Goal: Task Accomplishment & Management: Use online tool/utility

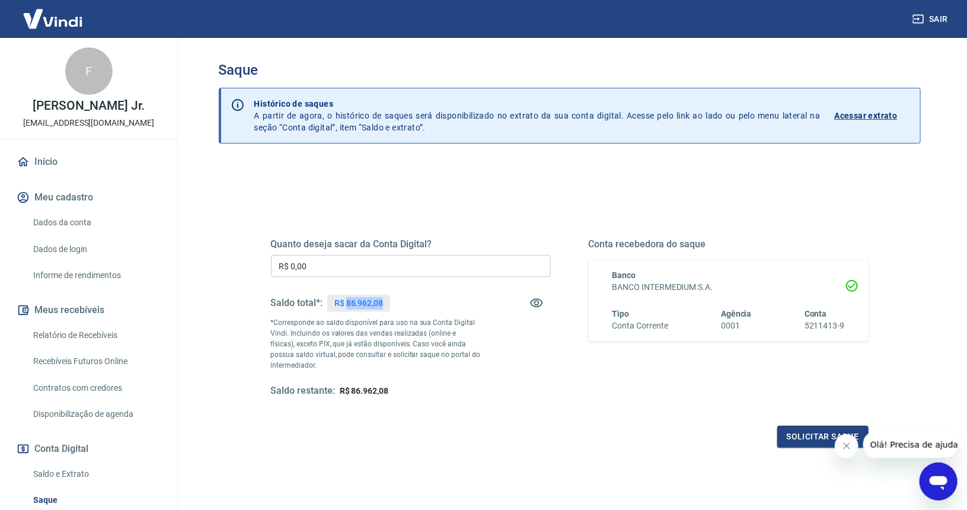
drag, startPoint x: 346, startPoint y: 301, endPoint x: 382, endPoint y: 301, distance: 35.6
click at [382, 301] on p "R$ 86.962,08" at bounding box center [358, 303] width 49 height 12
copy p "86.962,08"
drag, startPoint x: 294, startPoint y: 263, endPoint x: 167, endPoint y: 263, distance: 126.8
click at [167, 263] on div "Sair F Fernando Tadeu M. Jr. contato@arqplace.com.br Início Meu cadastro Dados …" at bounding box center [483, 255] width 967 height 510
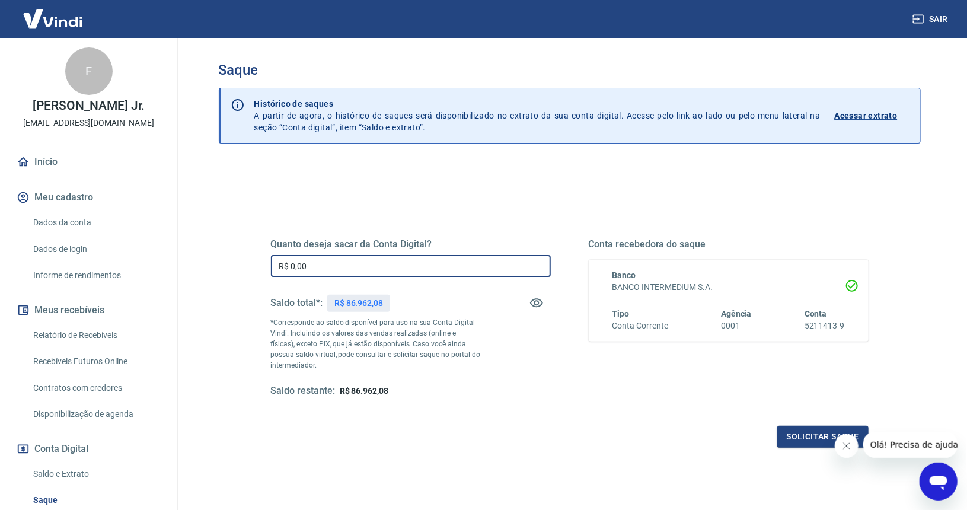
paste input "86.962,08"
type input "R$ 86.962,08"
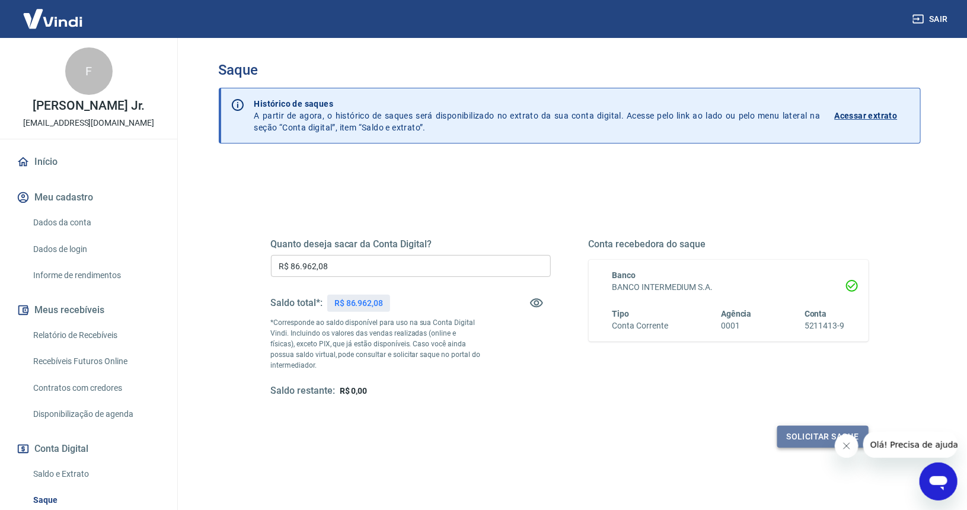
click at [791, 438] on button "Solicitar saque" at bounding box center [822, 437] width 91 height 22
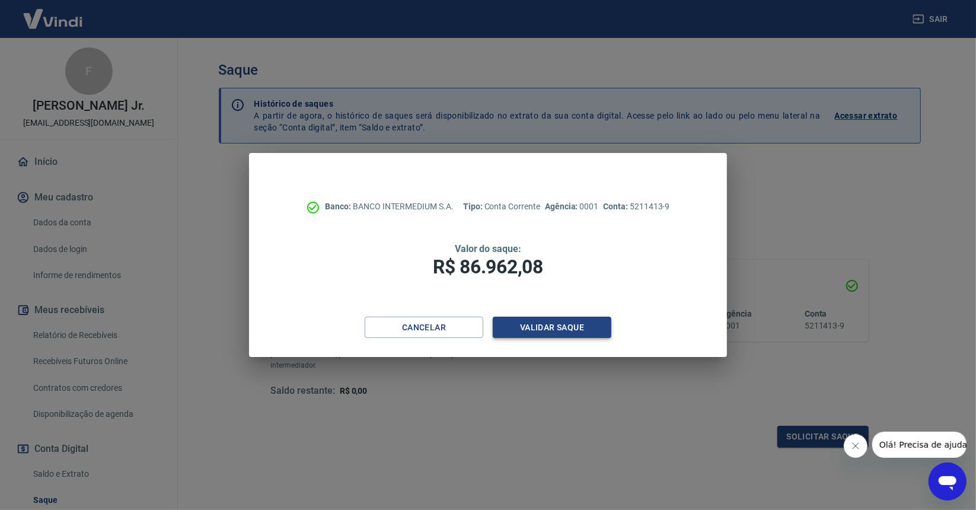
click at [522, 330] on button "Validar saque" at bounding box center [552, 328] width 119 height 22
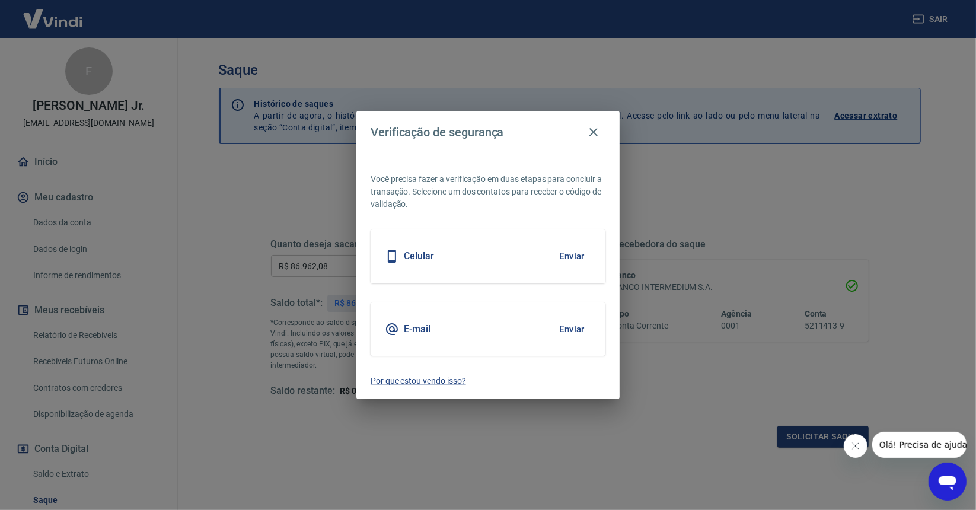
click at [567, 248] on button "Enviar" at bounding box center [571, 256] width 39 height 25
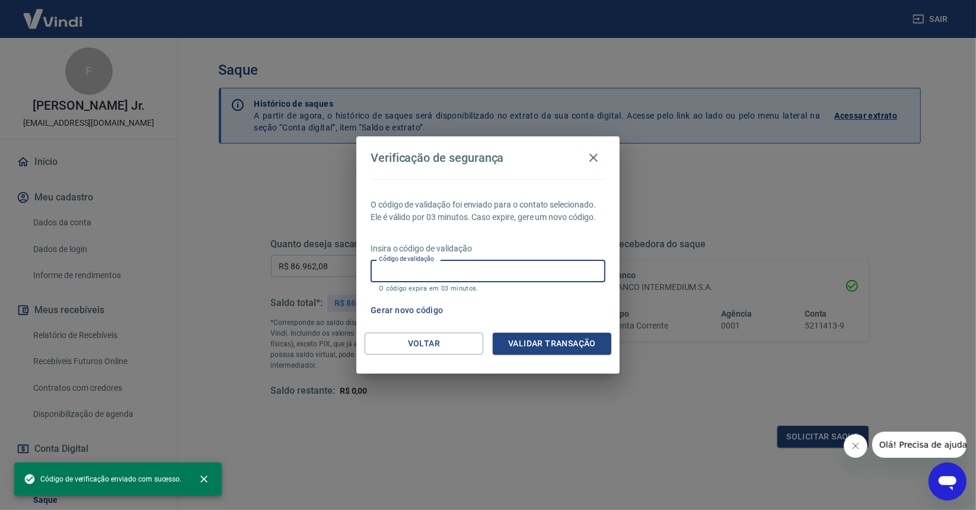
click at [537, 267] on input "Código de validação" at bounding box center [487, 271] width 235 height 22
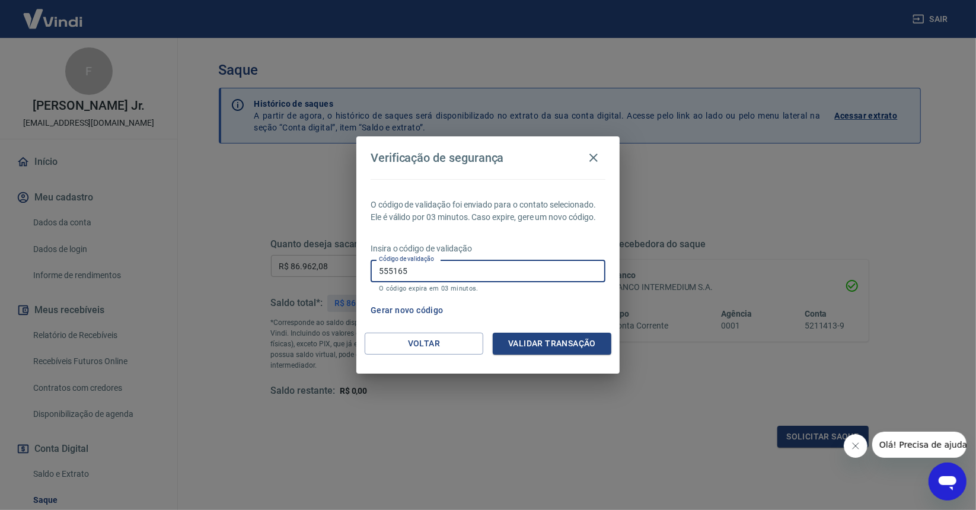
type input "555165"
drag, startPoint x: 549, startPoint y: 354, endPoint x: 546, endPoint y: 346, distance: 8.3
click at [547, 350] on div "Voltar Validar transação" at bounding box center [487, 353] width 263 height 41
click at [546, 346] on button "Validar transação" at bounding box center [552, 344] width 119 height 22
